Goal: Task Accomplishment & Management: Use online tool/utility

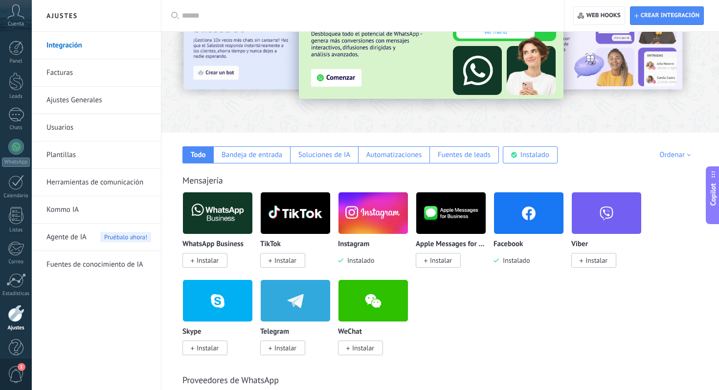
click at [213, 261] on span "Instalar" at bounding box center [208, 260] width 22 height 9
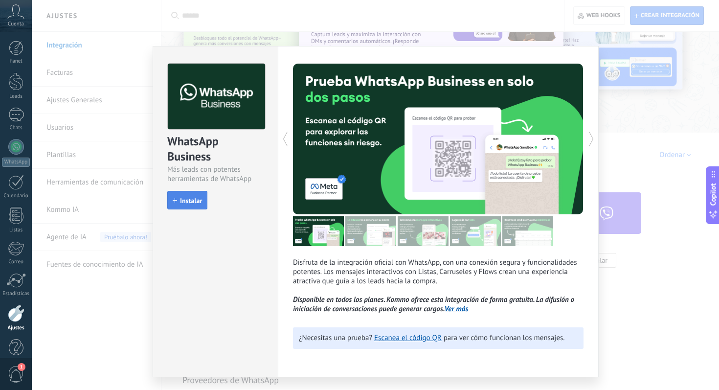
click at [181, 203] on span "Instalar" at bounding box center [191, 200] width 22 height 7
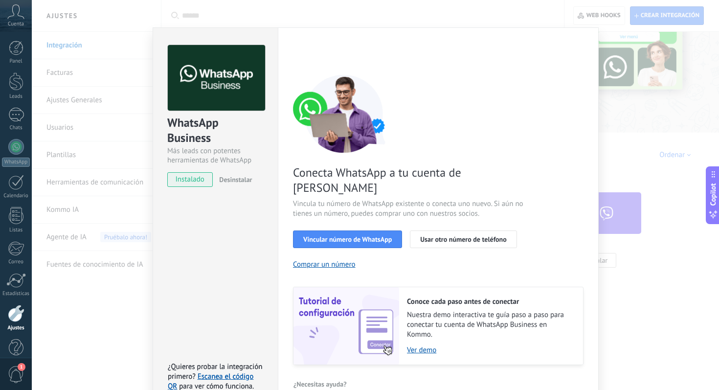
scroll to position [26, 0]
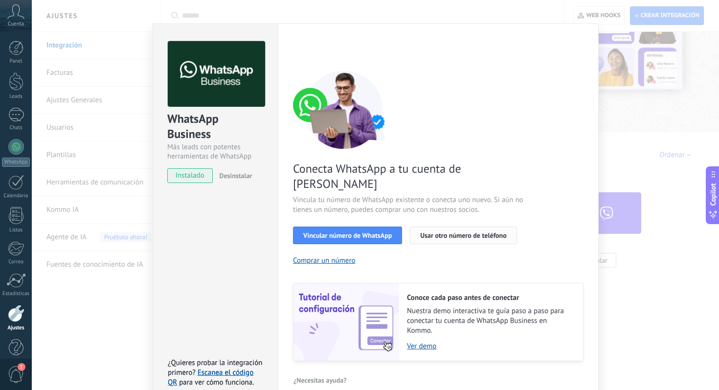
click at [446, 227] on button "Usar otro número de teléfono" at bounding box center [463, 236] width 107 height 18
